Goal: Answer question/provide support

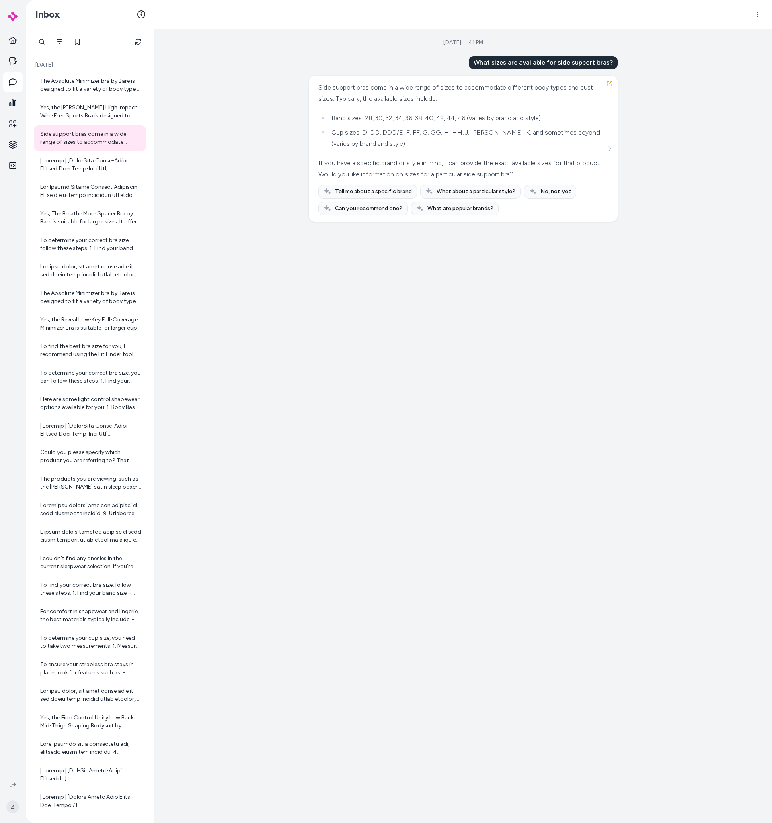
click at [246, 74] on div "[DATE] · 1:41 PM What sizes are available for side support bras? Side support b…" at bounding box center [462, 426] width 617 height 794
click at [265, 141] on div "[DATE] · 1:41 PM What sizes are available for side support bras? Side support b…" at bounding box center [462, 426] width 617 height 794
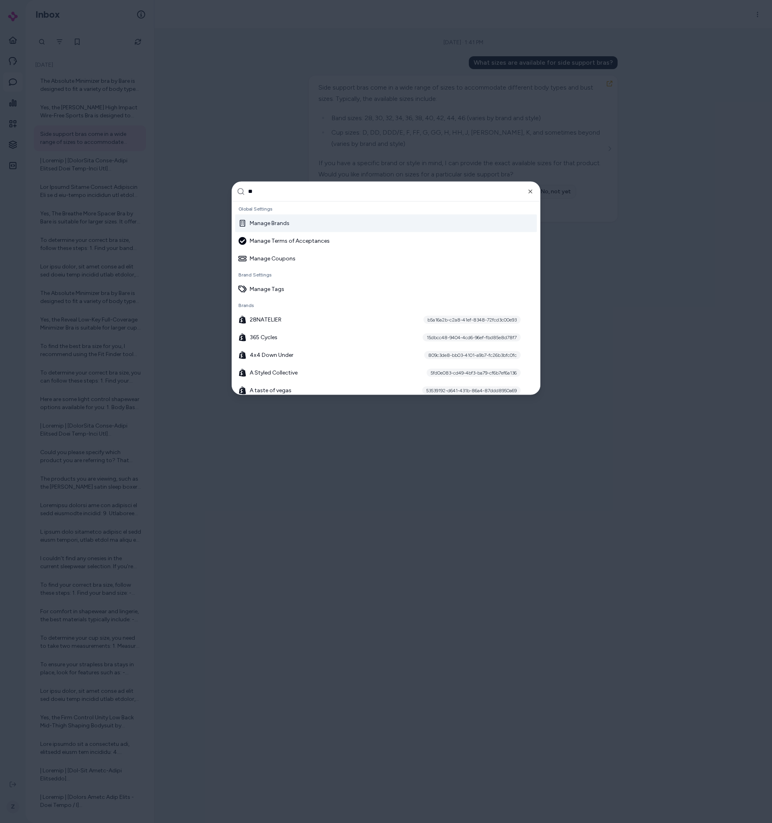
type input "***"
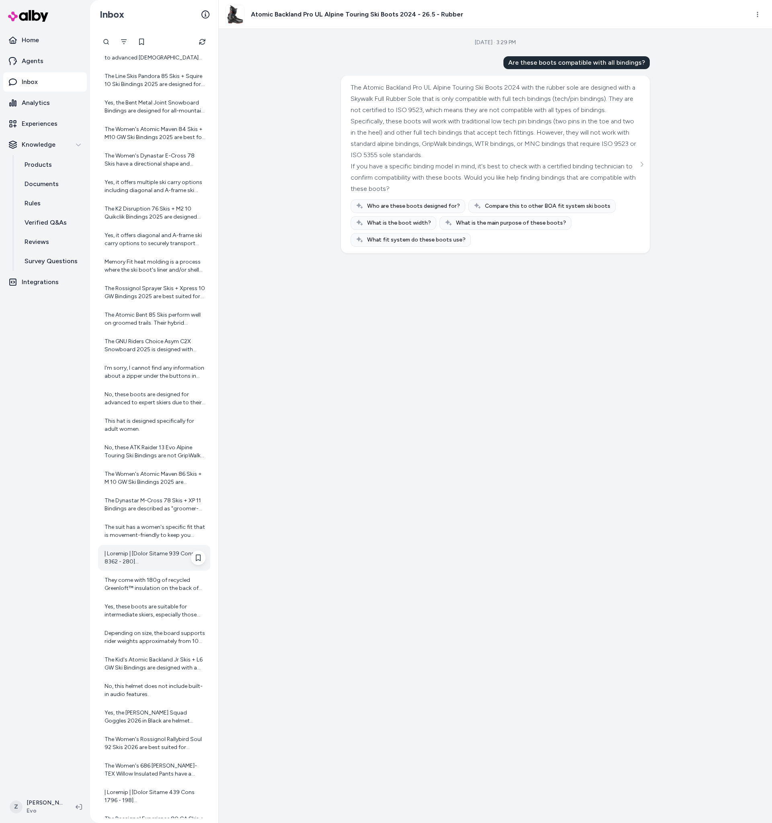
scroll to position [2474, 0]
click at [163, 554] on div at bounding box center [155, 556] width 101 height 16
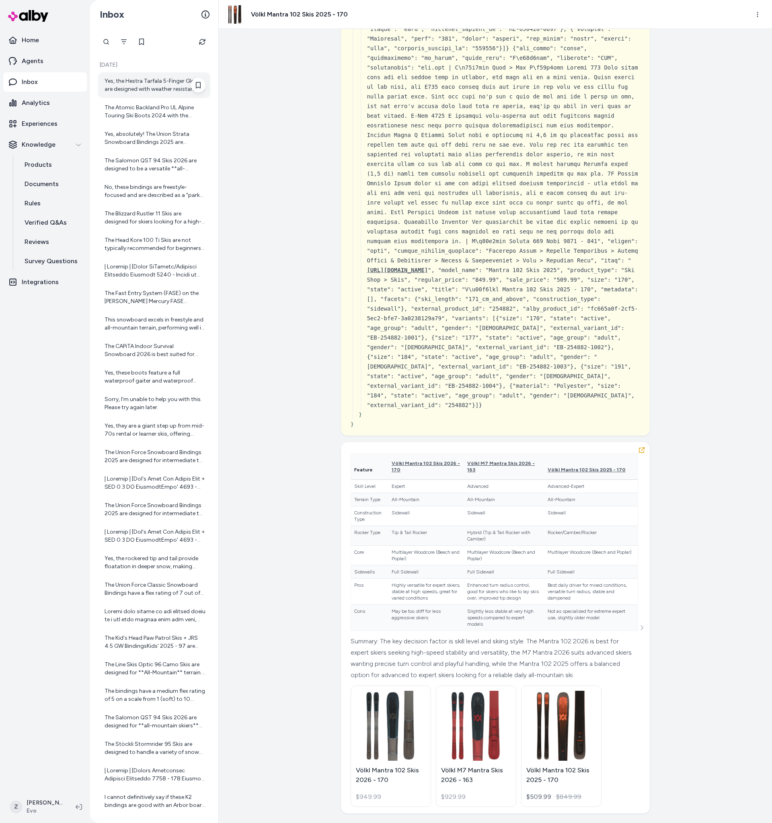
click at [182, 86] on div "Yes, the Hestra Tarfala 5-Finger Gloves are designed with weather resistance in…" at bounding box center [155, 85] width 101 height 16
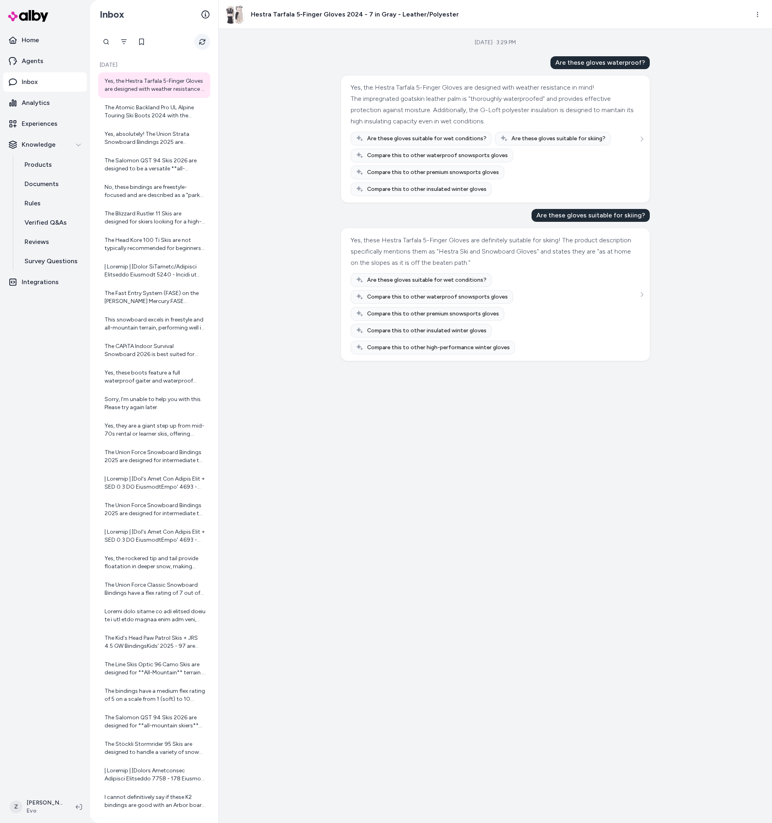
click at [201, 45] on button "Refresh" at bounding box center [202, 42] width 16 height 16
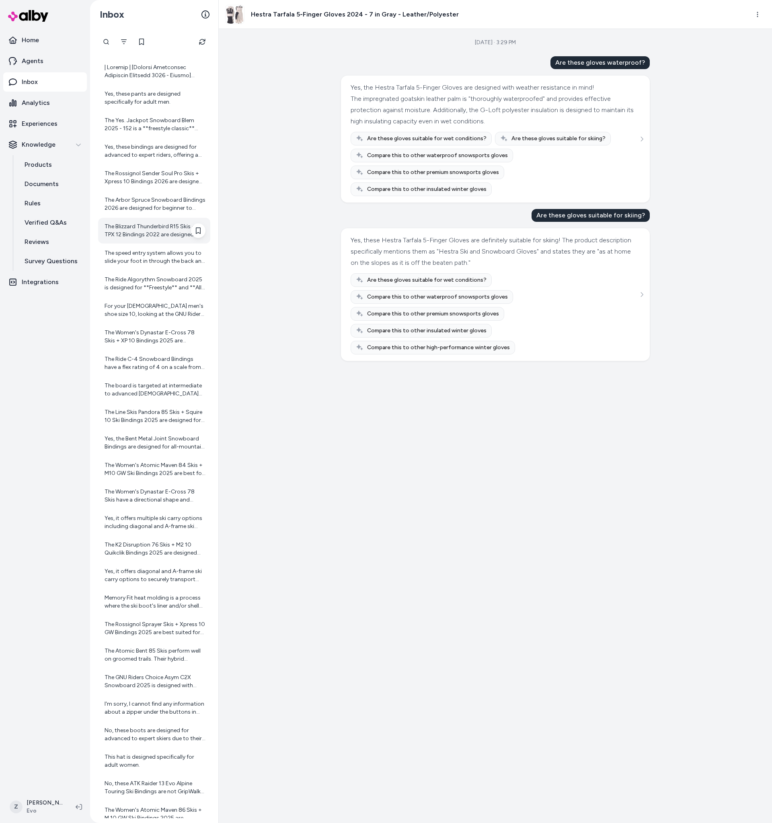
scroll to position [2243, 0]
click at [131, 393] on div "The board is targeted at intermediate to advanced male riders who want a stiff,…" at bounding box center [155, 389] width 101 height 16
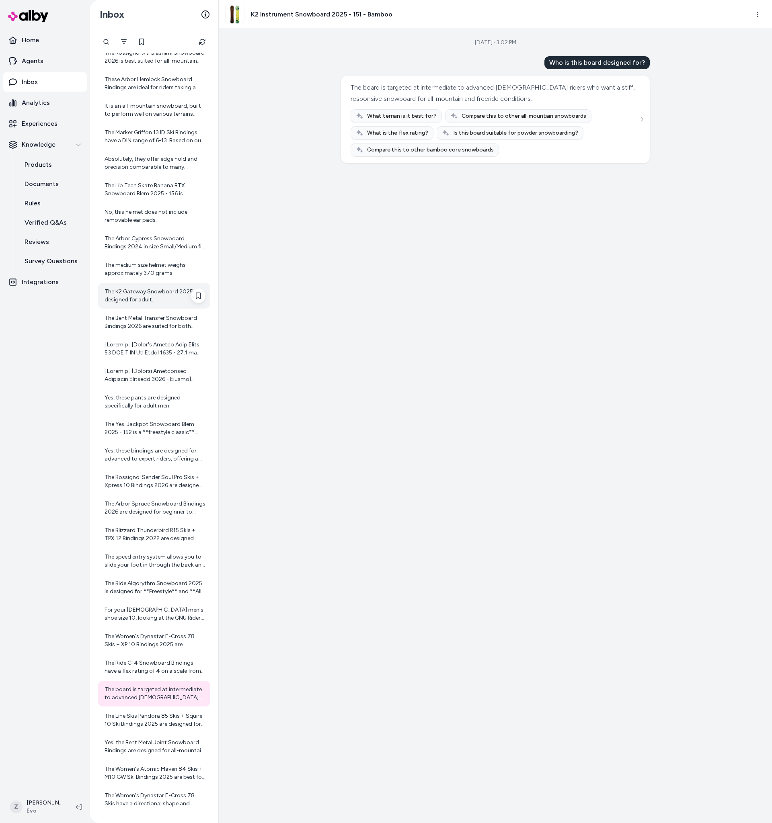
scroll to position [1907, 0]
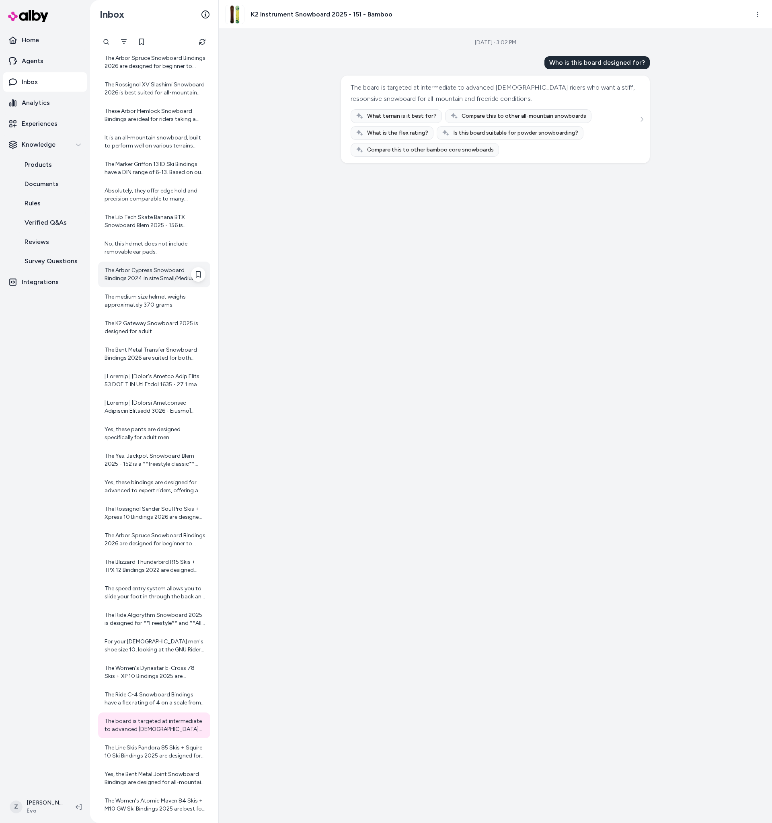
click at [137, 281] on div "The Arbor Cypress Snowboard Bindings 2024 in size Small/Medium fit men's boot s…" at bounding box center [155, 275] width 101 height 16
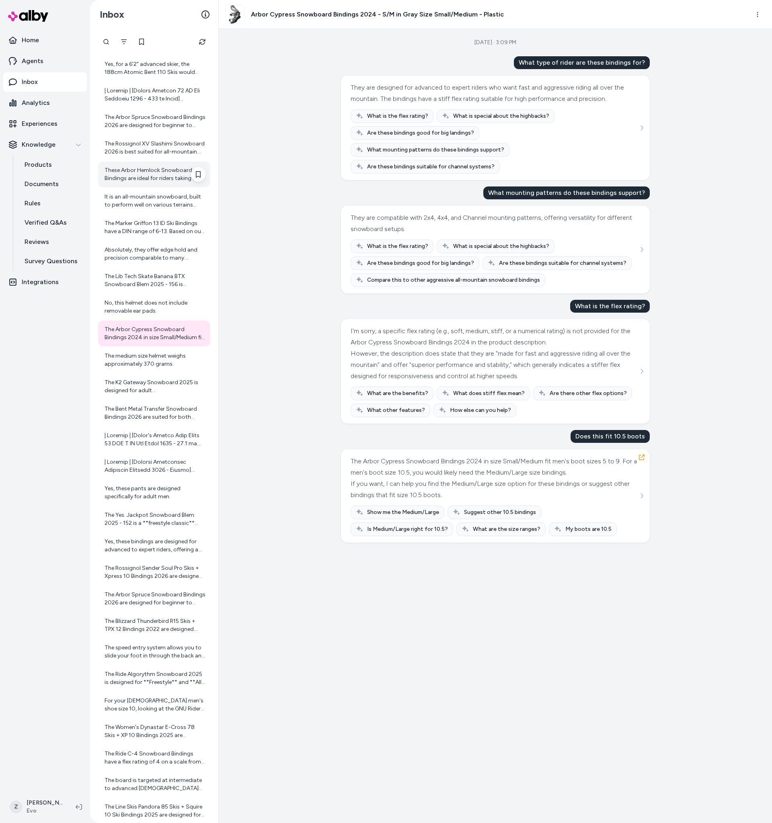
scroll to position [1845, 0]
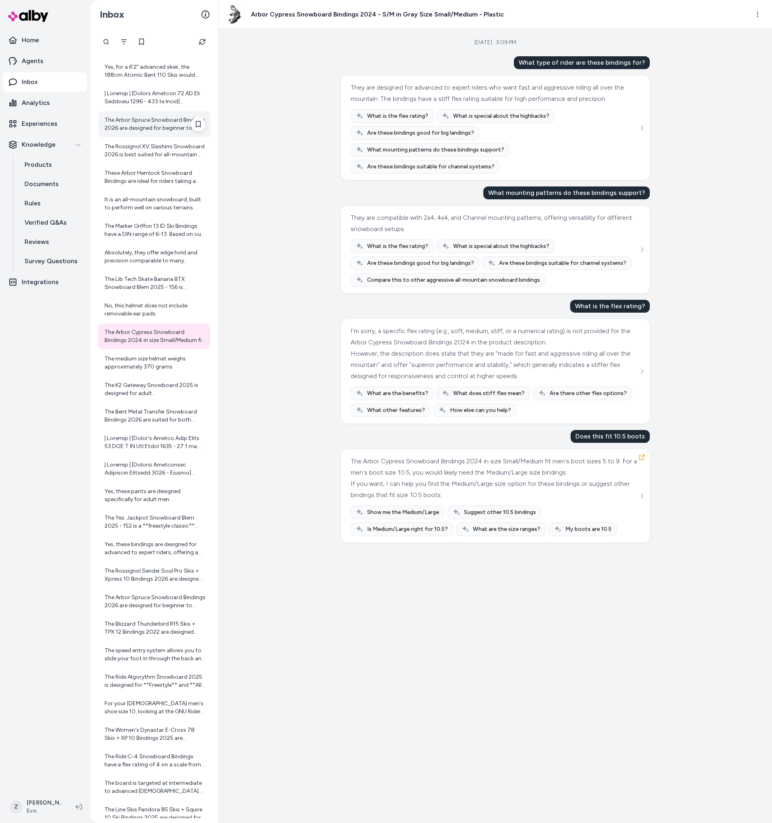
click at [144, 127] on div "The Arbor Spruce Snowboard Bindings 2026 are designed for beginner to intermedi…" at bounding box center [155, 124] width 101 height 16
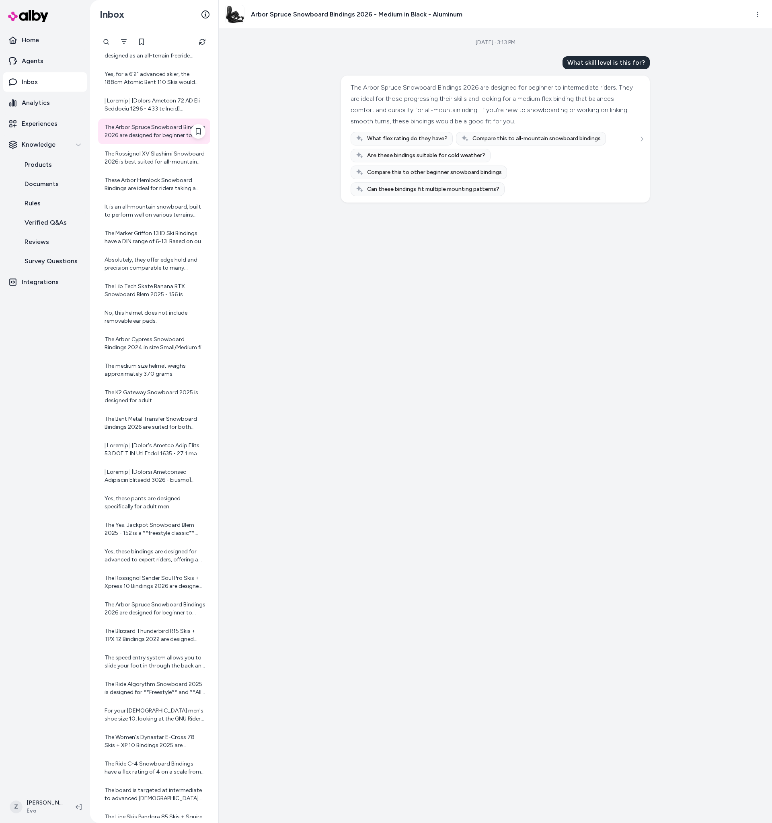
scroll to position [1835, 0]
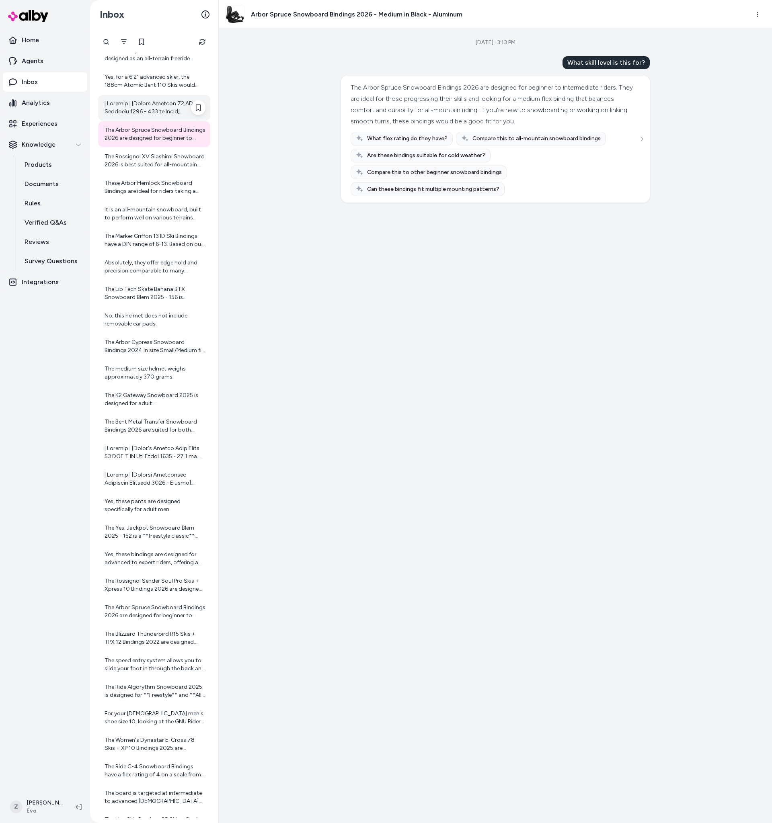
click at [146, 111] on div at bounding box center [155, 108] width 101 height 16
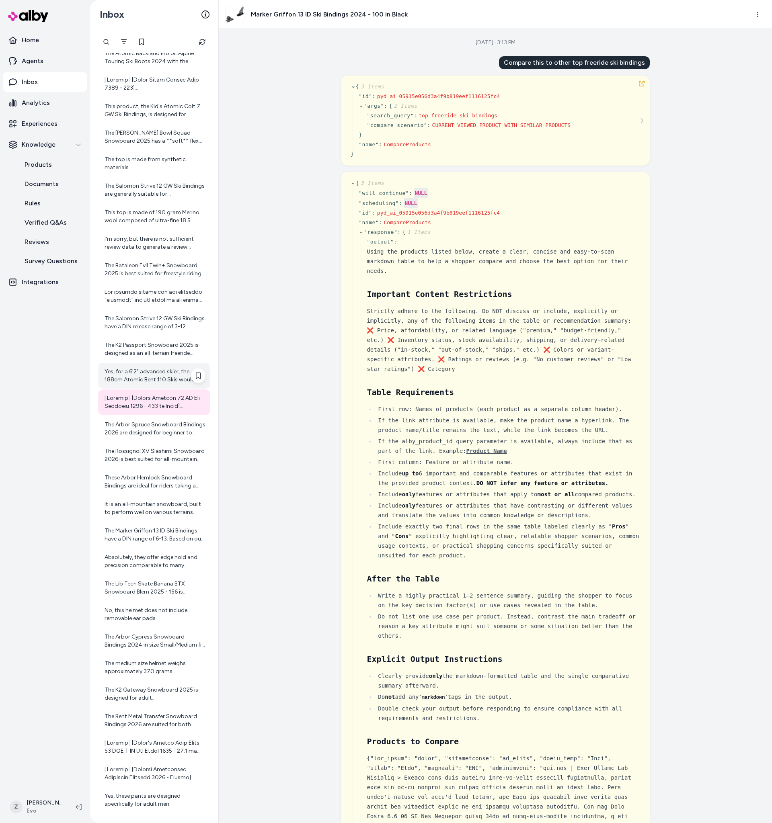
scroll to position [1513, 0]
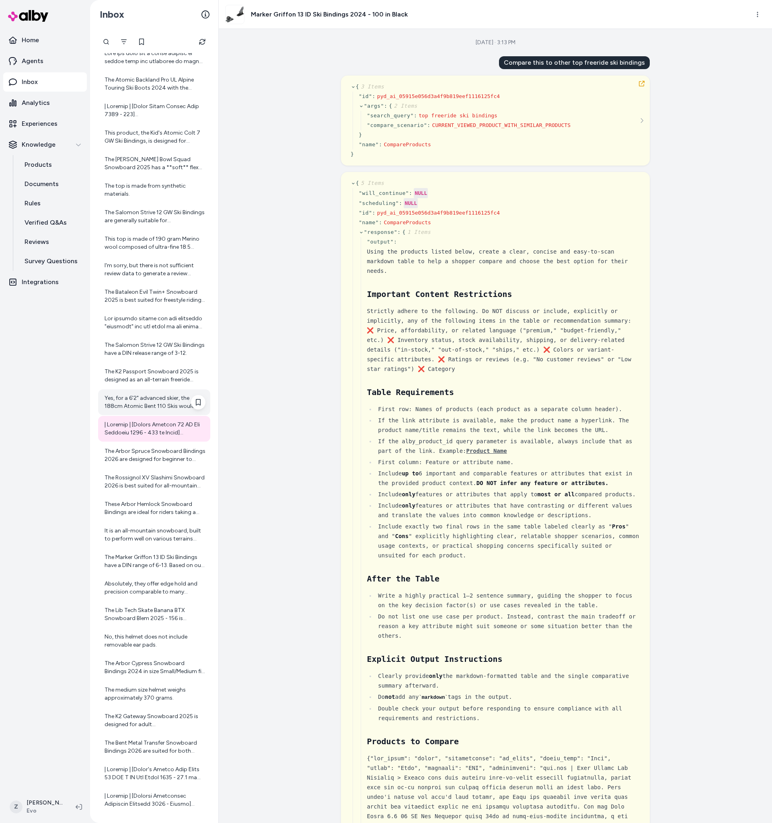
click at [146, 111] on div at bounding box center [155, 111] width 101 height 16
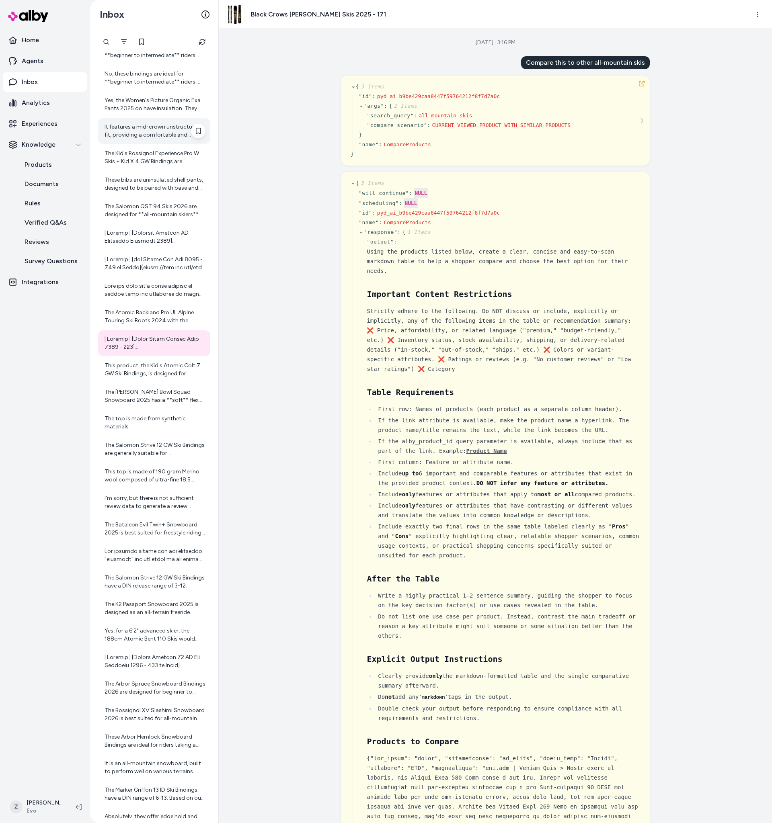
scroll to position [1280, 0]
click at [154, 97] on div "Yes, the Women's Picture Organic Exa Pants 2025 do have insulation. They featur…" at bounding box center [155, 105] width 101 height 16
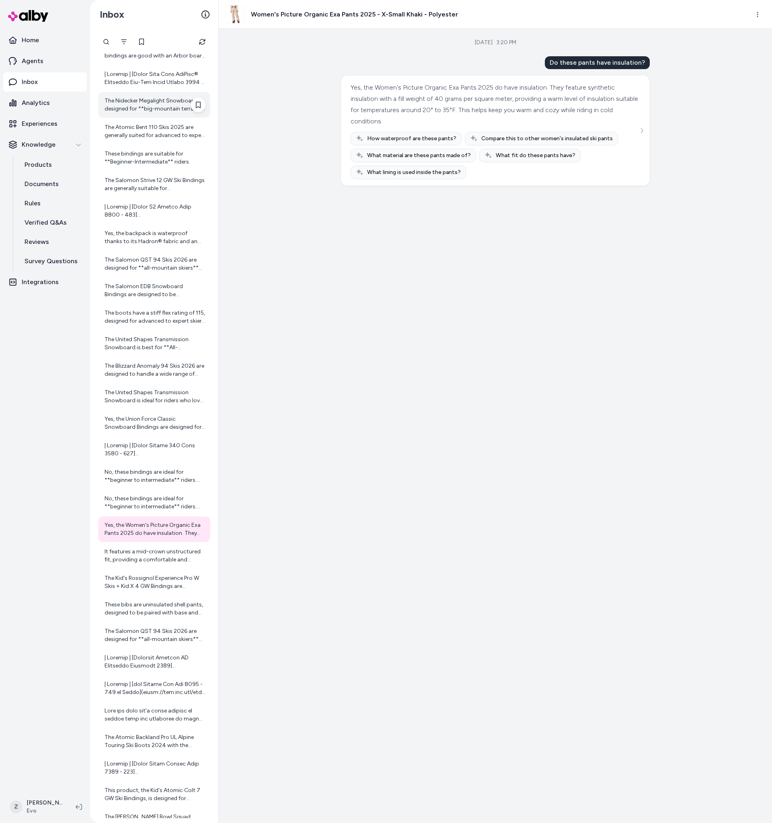
scroll to position [808, 0]
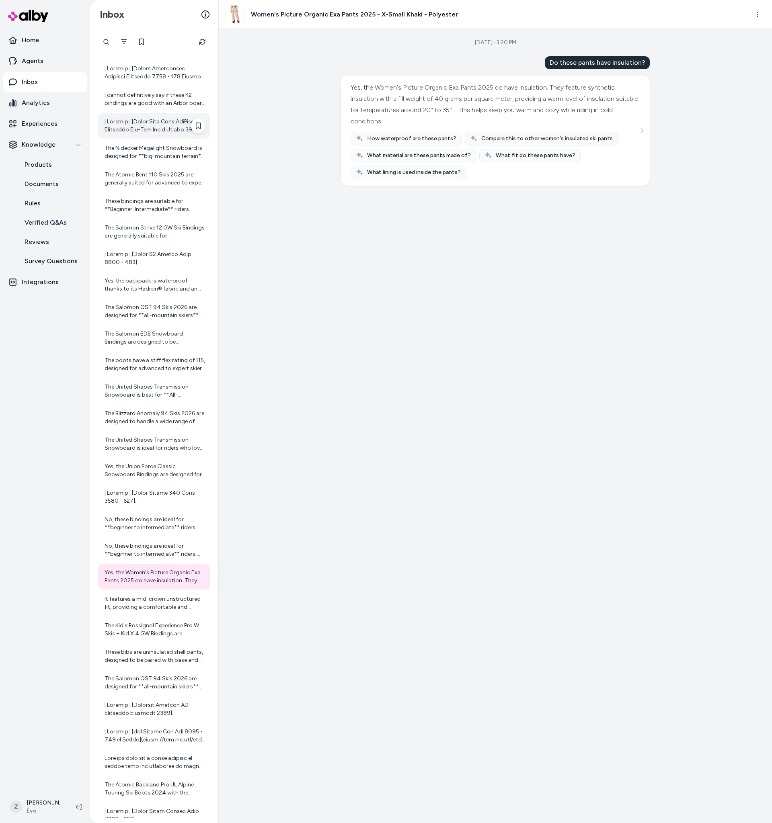
click at [153, 119] on div at bounding box center [155, 126] width 101 height 16
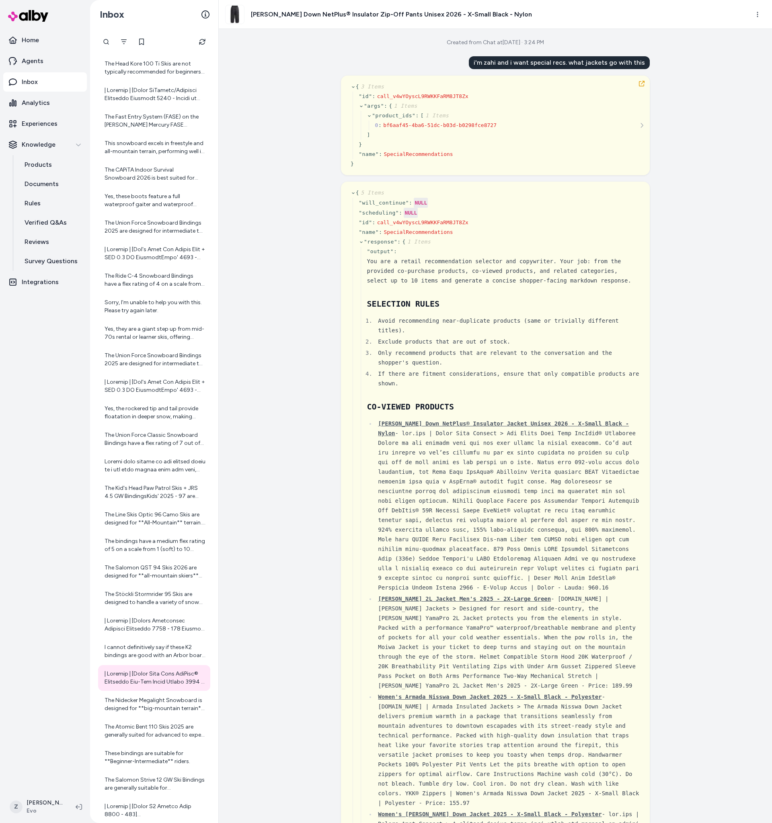
scroll to position [260, 0]
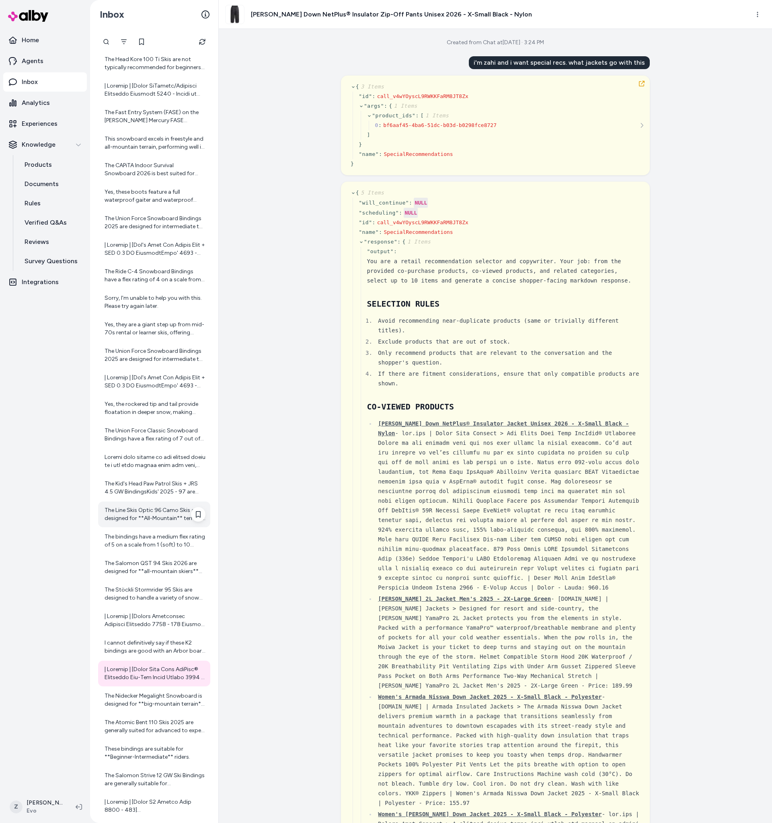
click at [162, 526] on div "The Line Skis Optic 96 Camo Skis are designed for **All-Mountain** terrain. Thi…" at bounding box center [154, 515] width 112 height 26
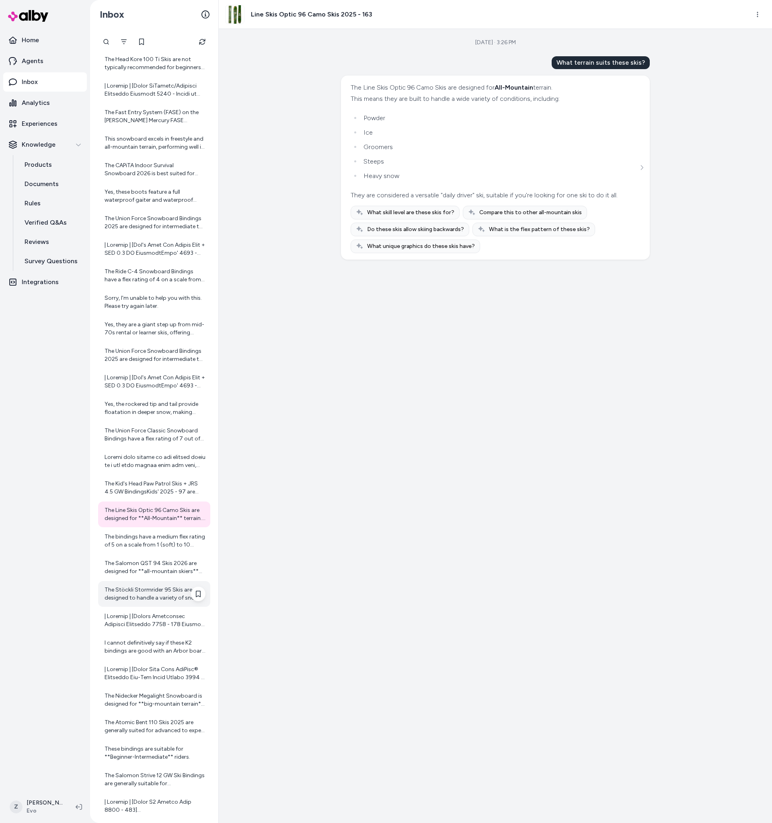
click at [150, 593] on div "The Stöckli Stormrider 95 Skis are designed to handle a variety of snow conditi…" at bounding box center [155, 594] width 101 height 16
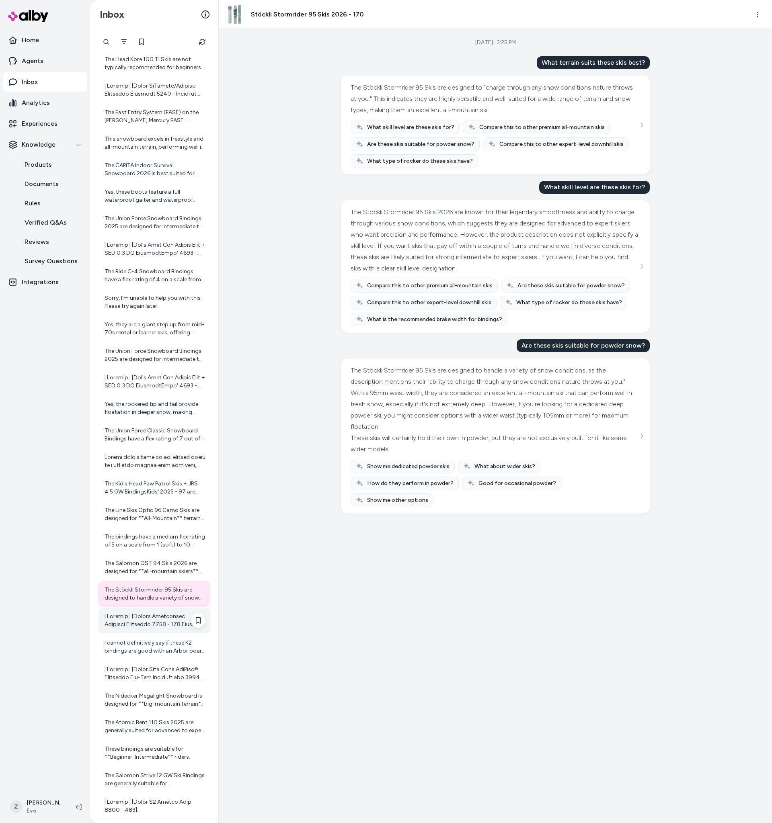
click at [147, 614] on div at bounding box center [155, 621] width 101 height 16
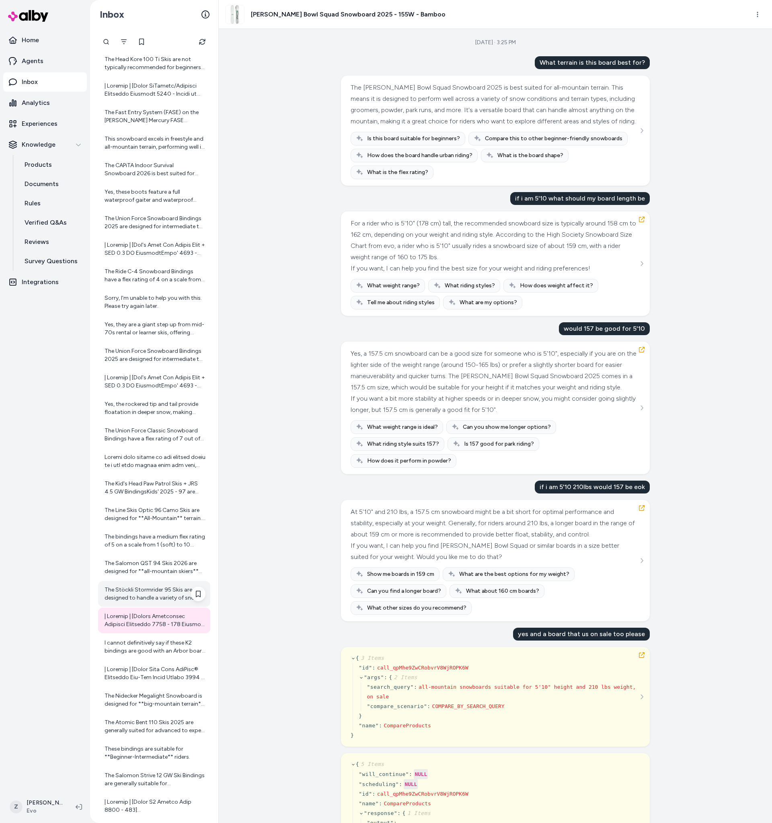
click at [146, 597] on div "The Stöckli Stormrider 95 Skis are designed to handle a variety of snow conditi…" at bounding box center [155, 594] width 101 height 16
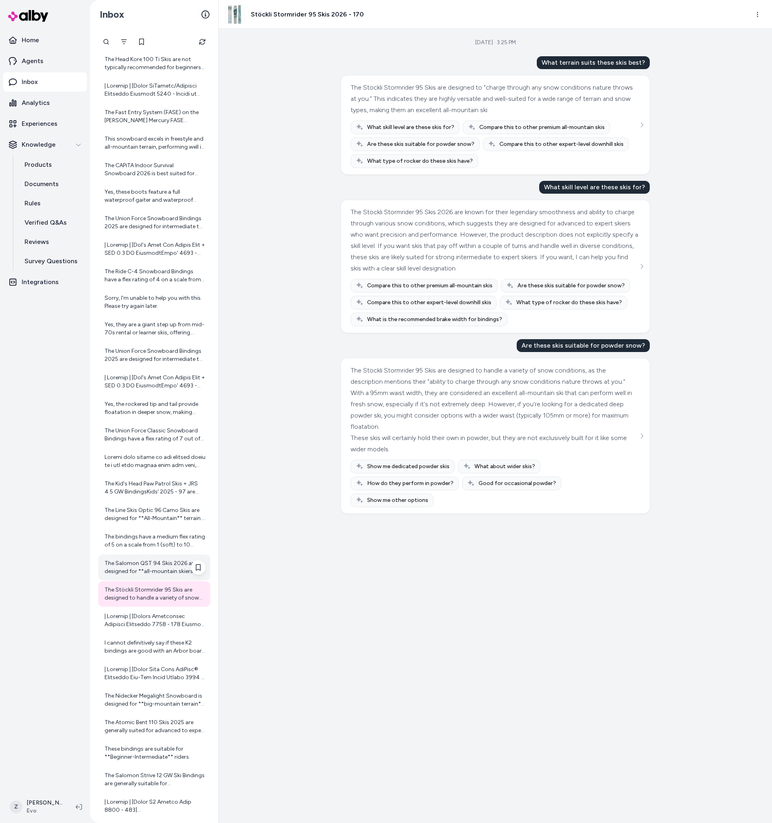
click at [151, 564] on div "The Salomon QST 94 Skis 2026 are designed for **all-mountain skiers** looking f…" at bounding box center [155, 568] width 101 height 16
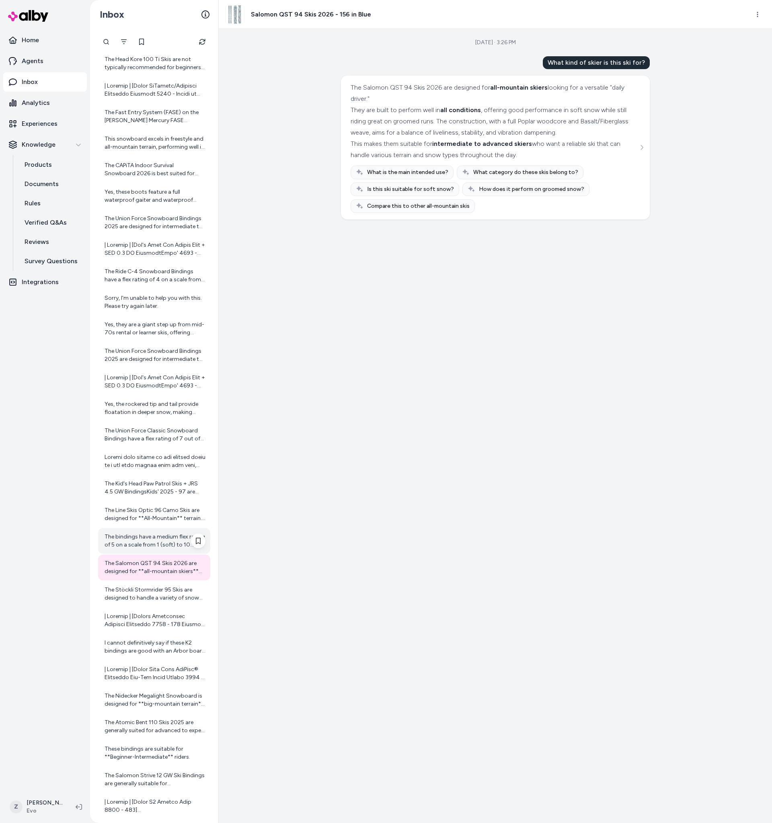
click at [153, 545] on div "The bindings have a medium flex rating of 5 on a scale from 1 (soft) to 10 (sti…" at bounding box center [155, 541] width 101 height 16
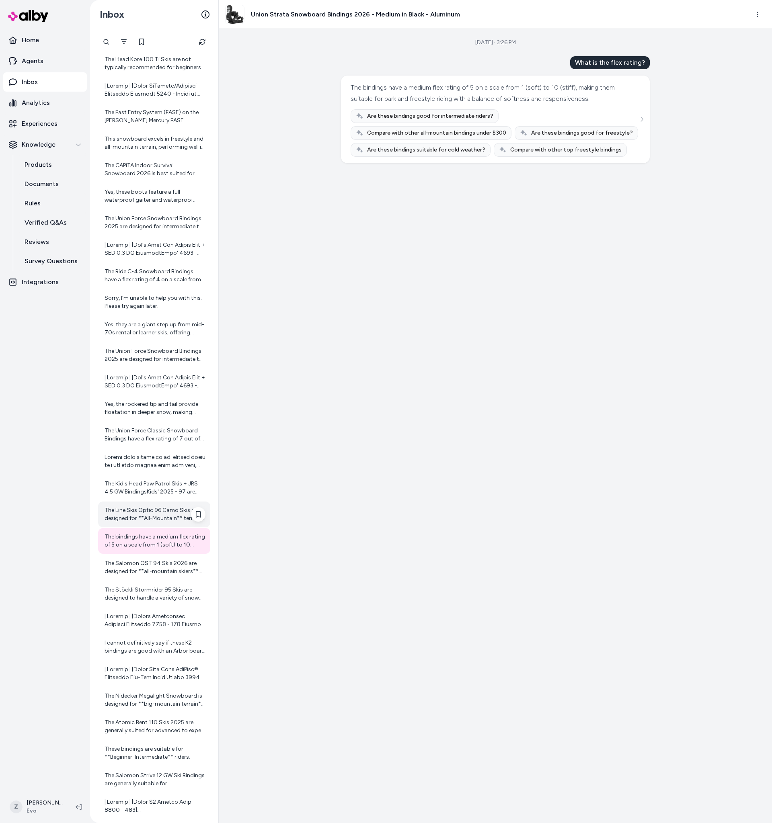
click at [153, 514] on div "The Line Skis Optic 96 Camo Skis are designed for **All-Mountain** terrain. Thi…" at bounding box center [155, 514] width 101 height 16
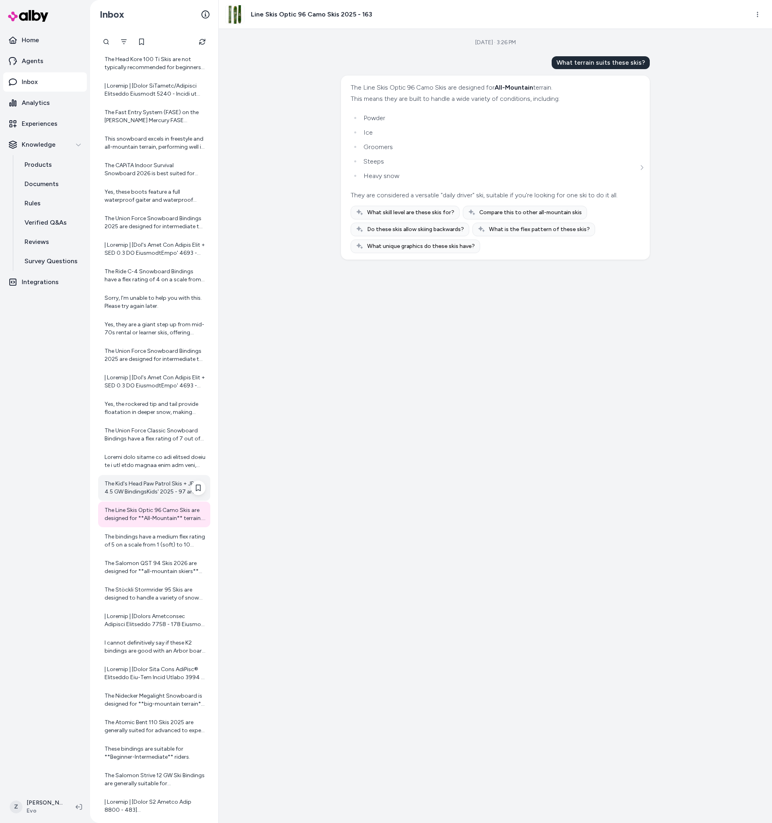
click at [162, 486] on div "The Kid's Head Paw Patrol Skis + JRS 4.5 GW BindingsKids' 2025 - 97 are designe…" at bounding box center [155, 488] width 101 height 16
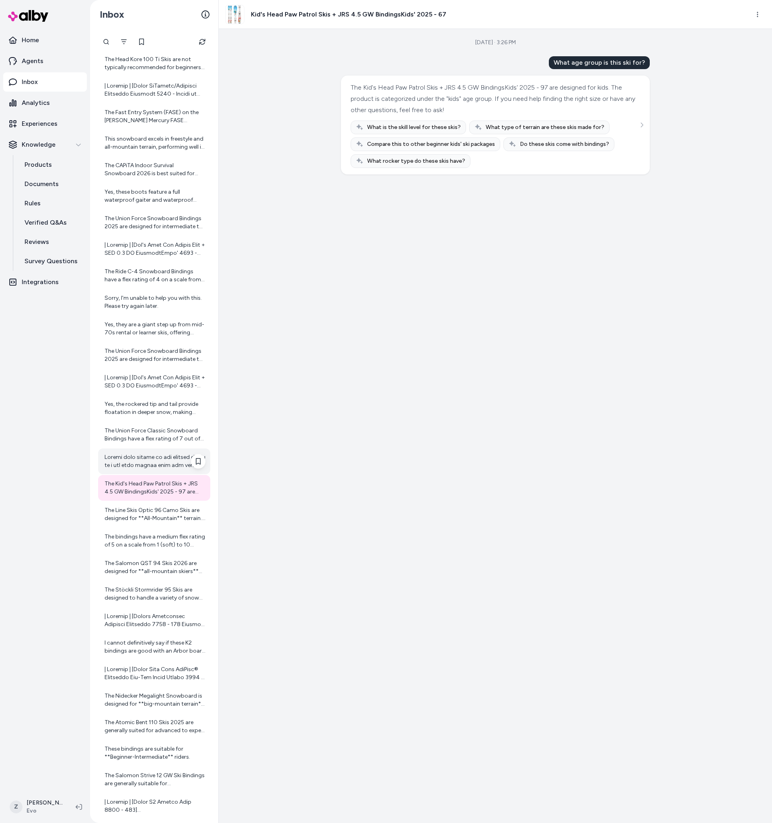
click at [158, 455] on div at bounding box center [155, 461] width 101 height 16
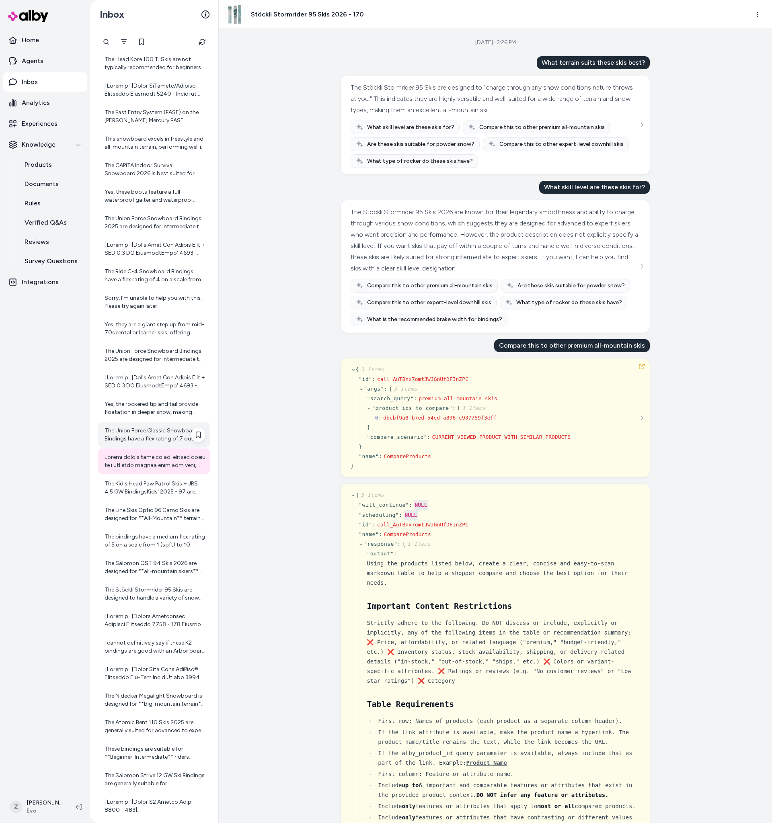
click at [158, 427] on div "The Union Force Classic Snowboard Bindings have a flex rating of 7 out of 10 (1…" at bounding box center [155, 435] width 101 height 16
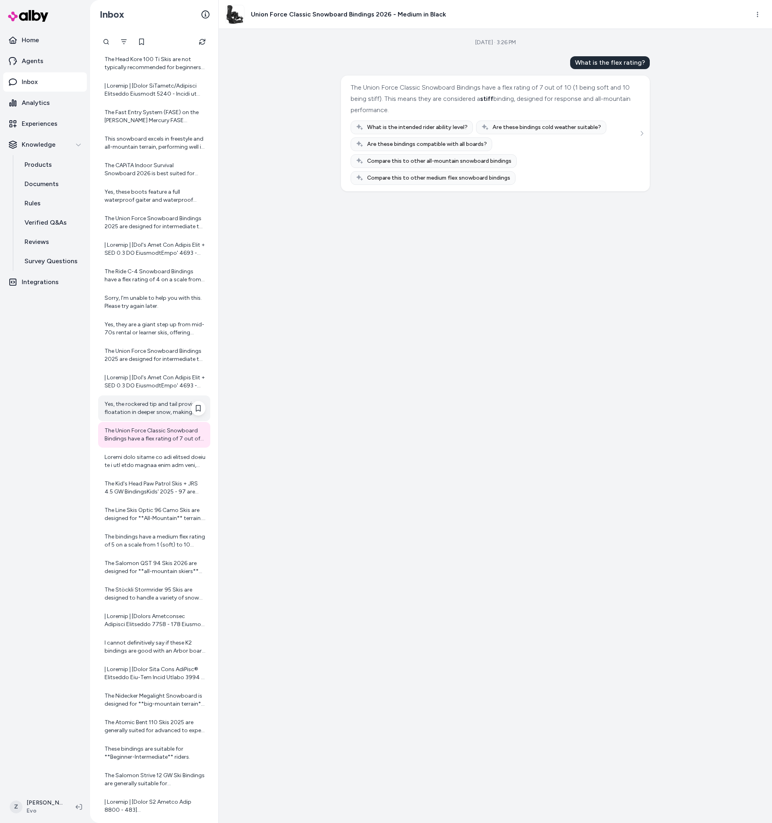
click at [155, 405] on div "Yes, the rockered tip and tail provide floatation in deeper snow, making them s…" at bounding box center [155, 408] width 101 height 16
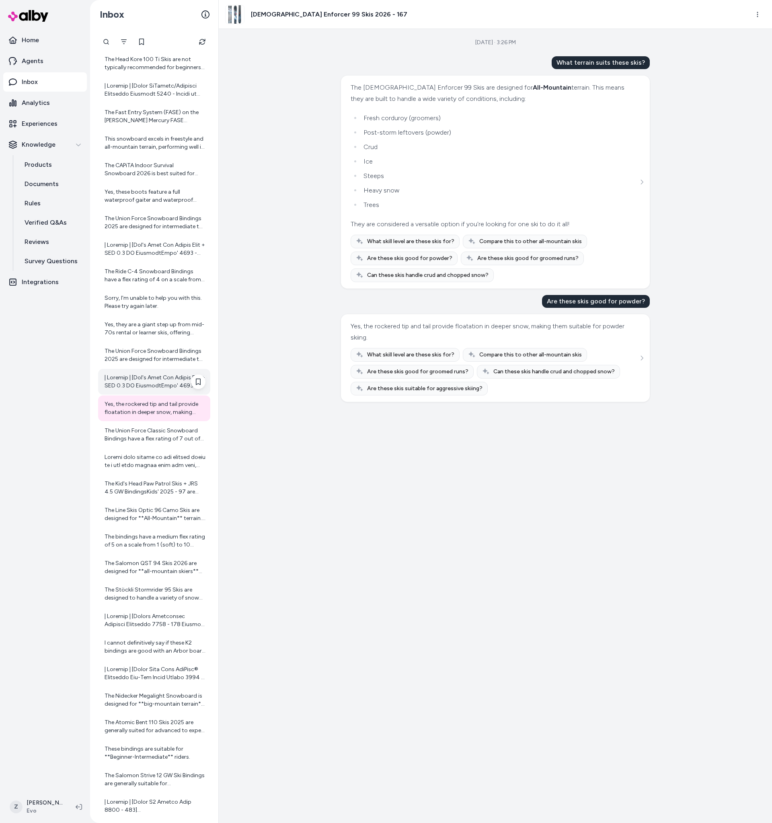
click at [151, 378] on div at bounding box center [155, 382] width 101 height 16
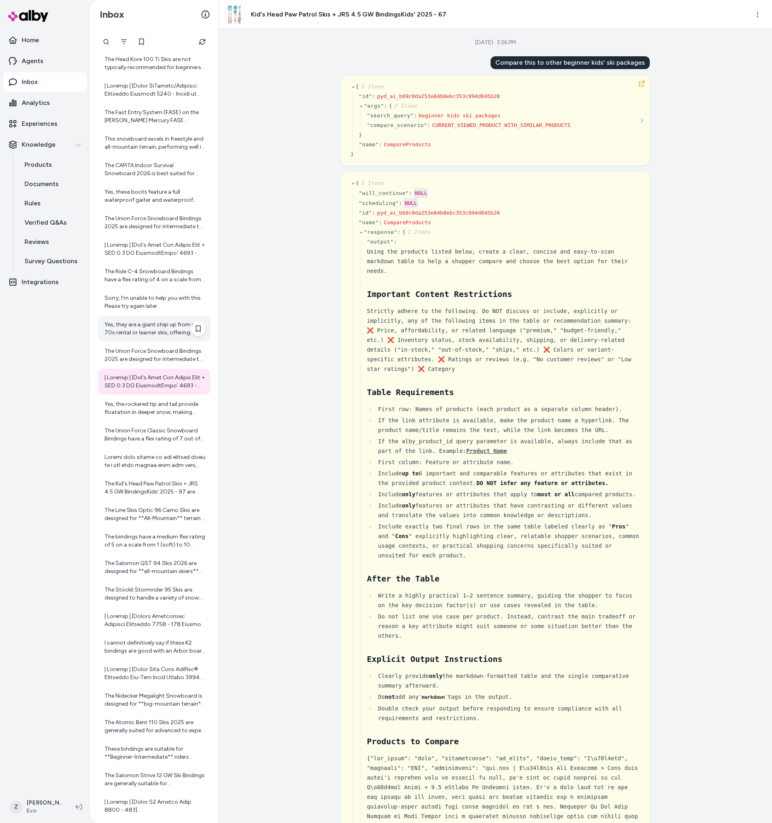
click at [149, 335] on div "Yes, they are a giant step up from mid-70s rental or learner skis, offering bet…" at bounding box center [155, 329] width 101 height 16
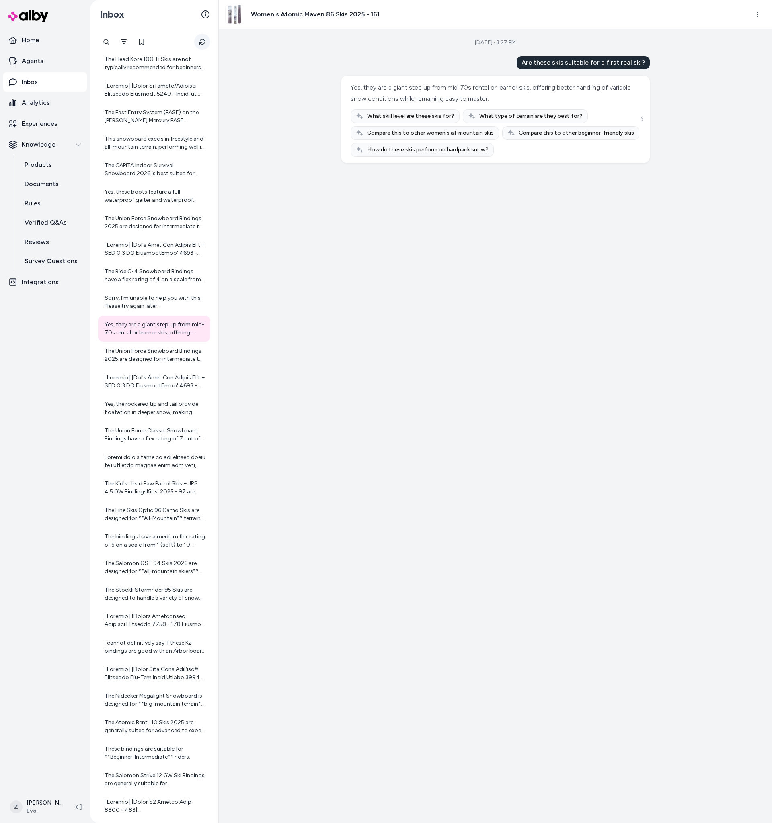
click at [200, 46] on button "Refresh" at bounding box center [202, 42] width 16 height 16
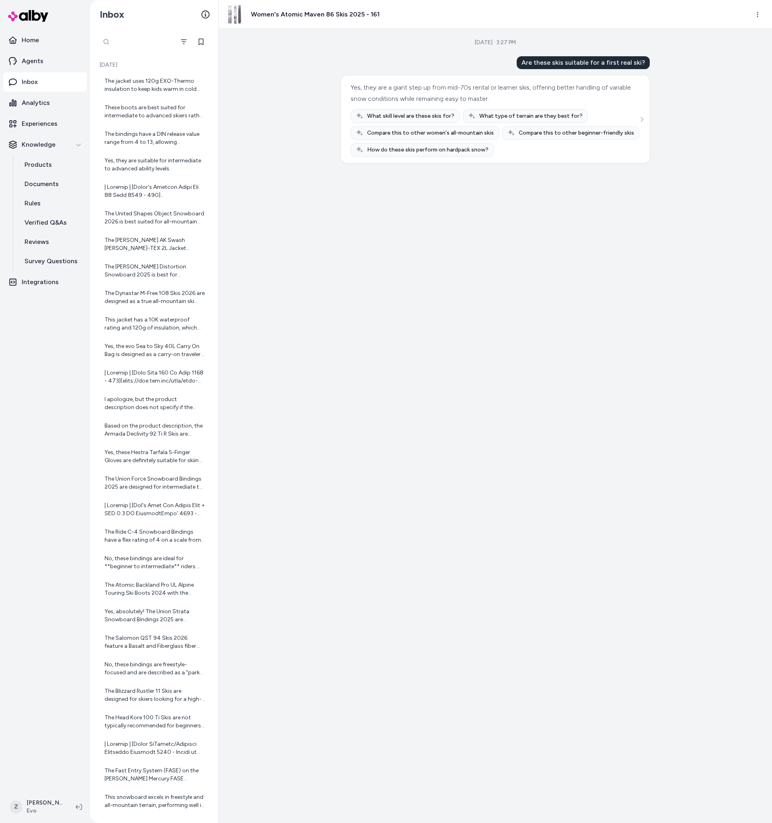
click at [108, 40] on div at bounding box center [136, 42] width 76 height 16
type input "**********"
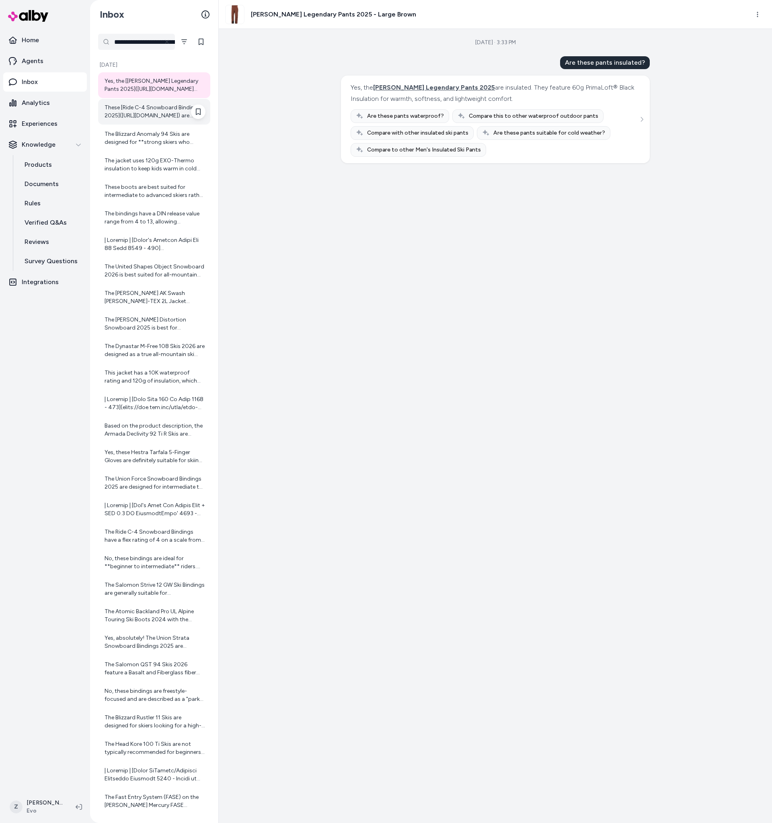
click at [150, 105] on div "These [Ride C-4 Snowboard Bindings 2025](https://www.evo.com/snowboard-bindings…" at bounding box center [155, 112] width 101 height 16
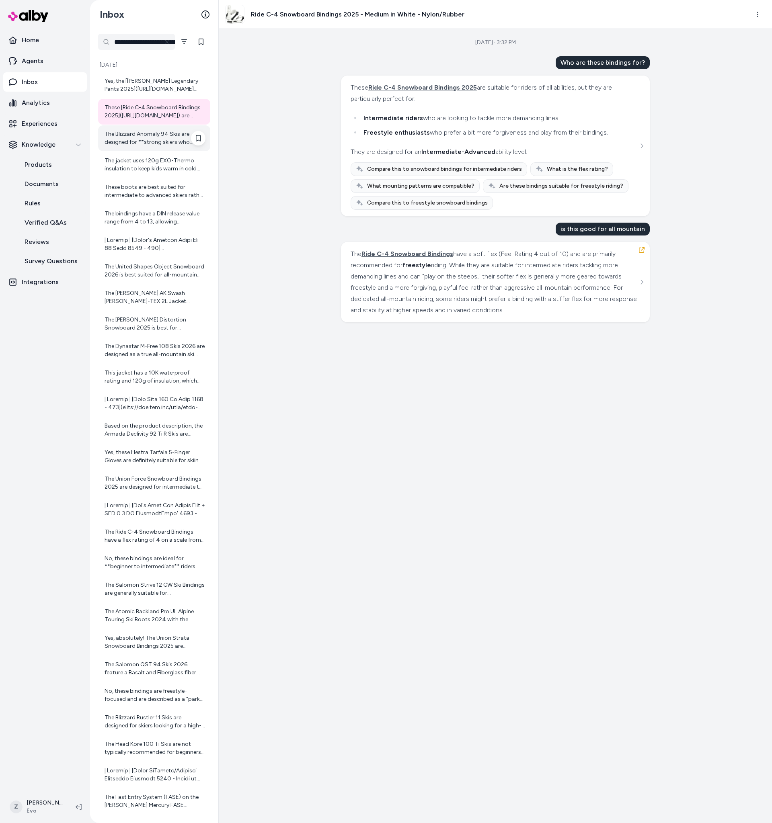
click at [144, 138] on div "The Blizzard Anomaly 94 Skis are designed for **strong skiers who aren't afraid…" at bounding box center [155, 138] width 101 height 16
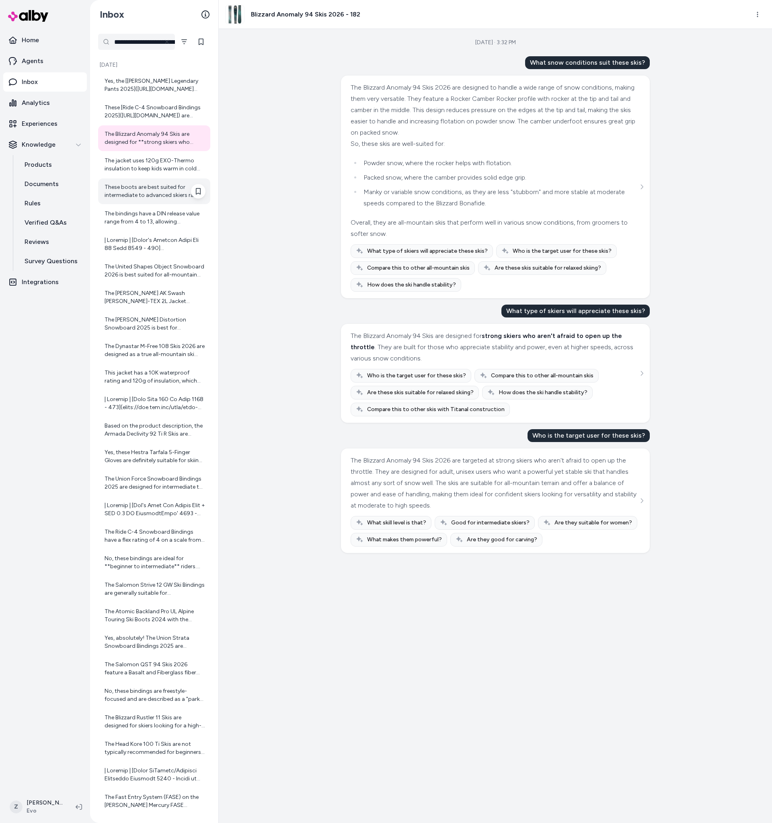
click at [147, 193] on div "These boots are best suited for intermediate to advanced skiers rather than beg…" at bounding box center [155, 191] width 101 height 16
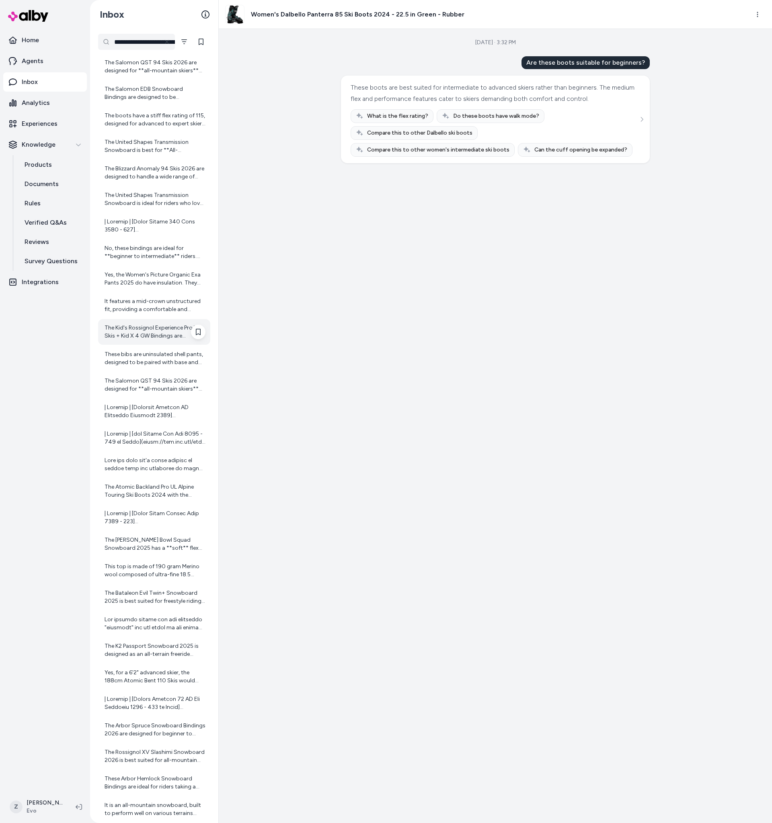
scroll to position [1376, 0]
